Goal: Check status: Check status

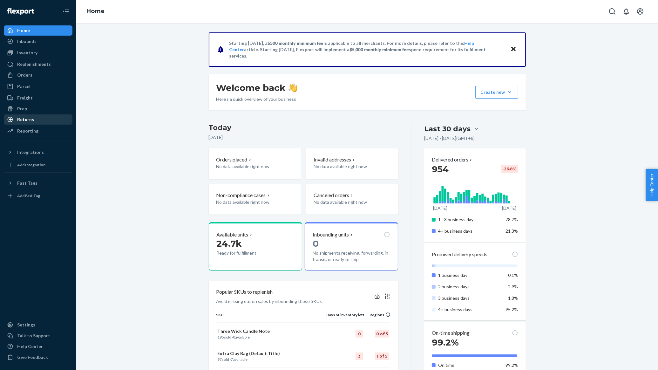
click at [35, 116] on div "Returns" at bounding box center [37, 119] width 67 height 9
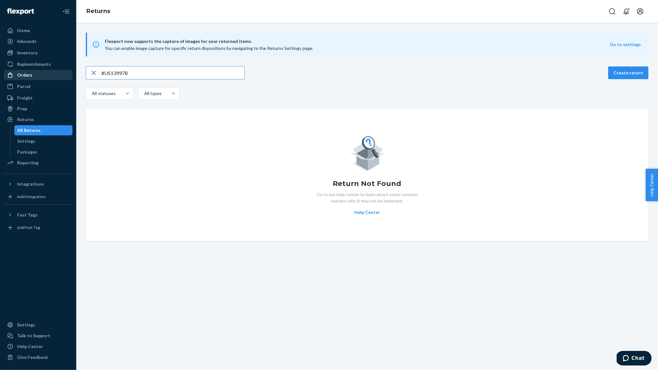
type input "#US139978"
click at [38, 76] on div "Orders" at bounding box center [37, 75] width 67 height 9
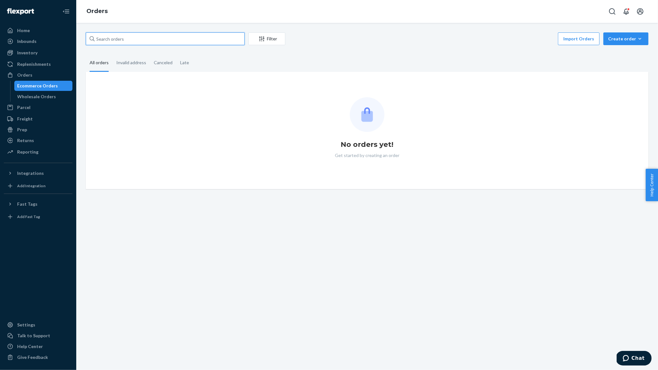
click at [197, 41] on input "text" at bounding box center [165, 38] width 159 height 13
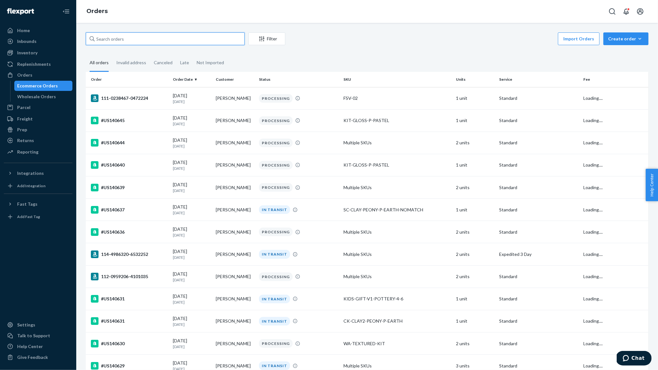
paste input "#US139978"
type input "#US139978"
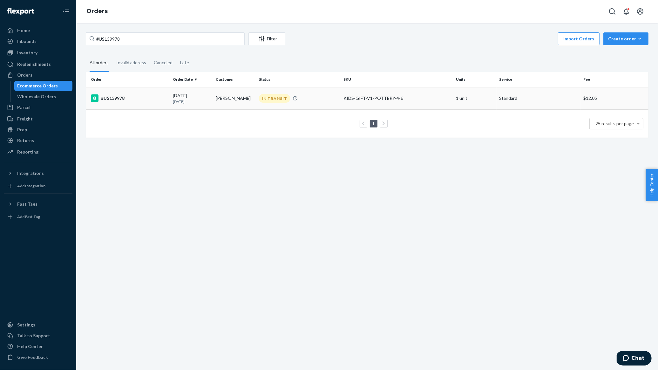
click at [118, 96] on div "#US139978" at bounding box center [129, 98] width 77 height 8
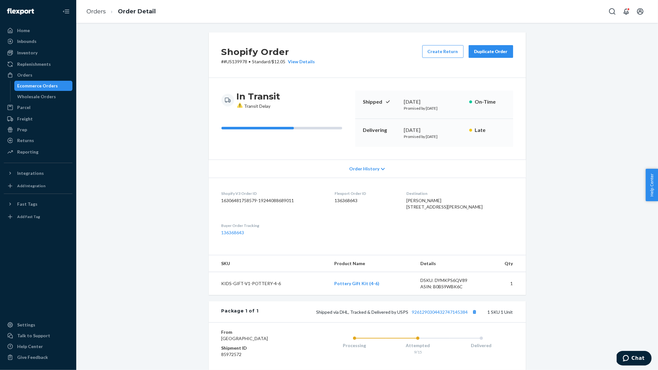
scroll to position [86, 0]
